Goal: Check status: Check status

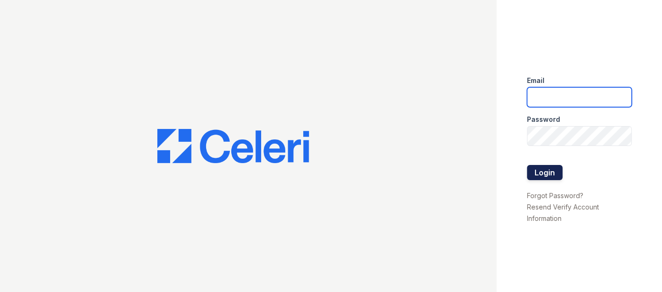
type input "puerto2@cafmanagement.com"
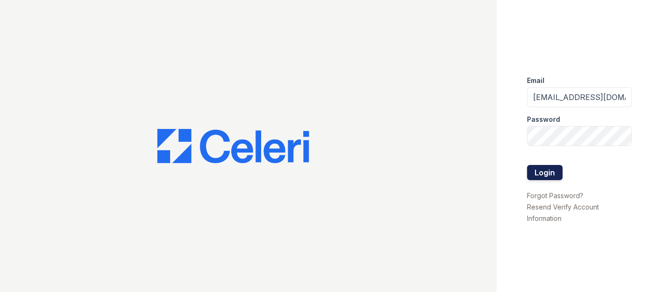
click at [549, 178] on button "Login" at bounding box center [545, 172] width 36 height 15
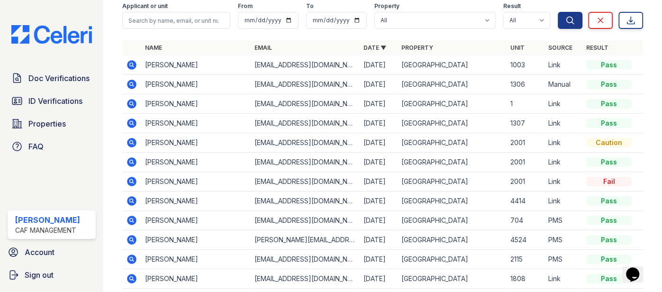
scroll to position [78, 0]
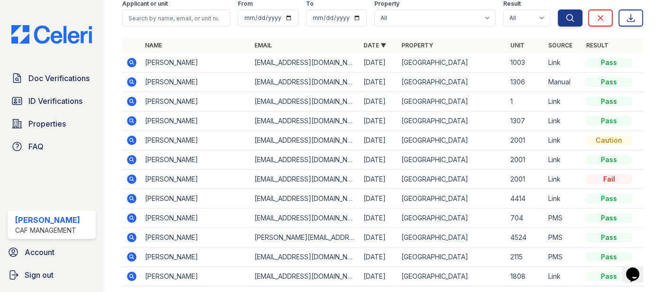
click at [132, 216] on icon at bounding box center [131, 217] width 2 height 2
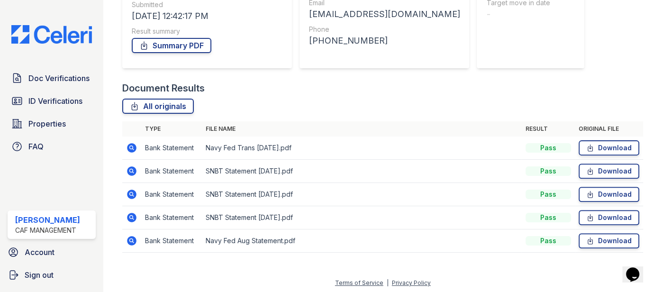
scroll to position [153, 0]
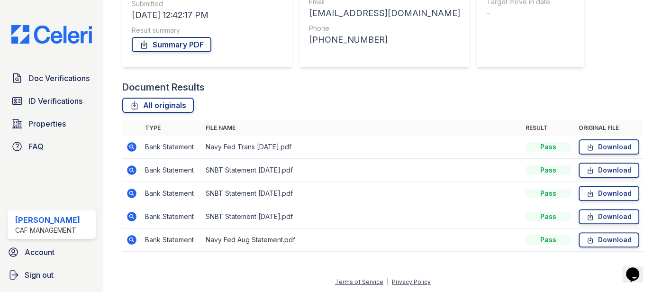
click at [130, 239] on icon at bounding box center [131, 239] width 11 height 11
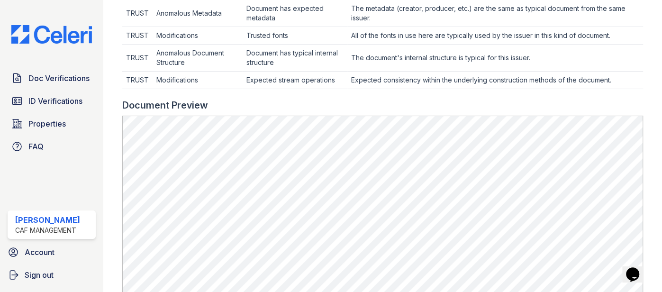
scroll to position [380, 0]
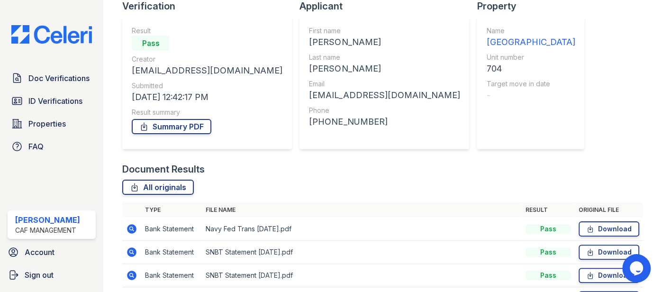
scroll to position [153, 0]
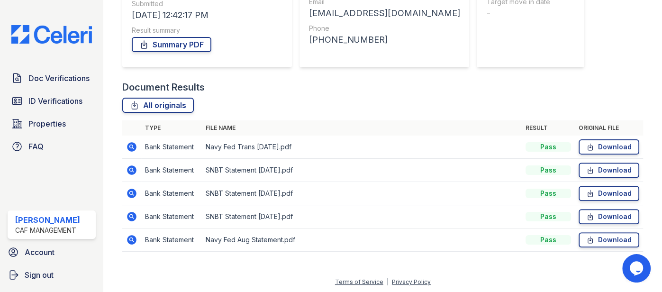
click at [131, 171] on icon at bounding box center [131, 169] width 9 height 9
